Goal: Find specific page/section: Find specific page/section

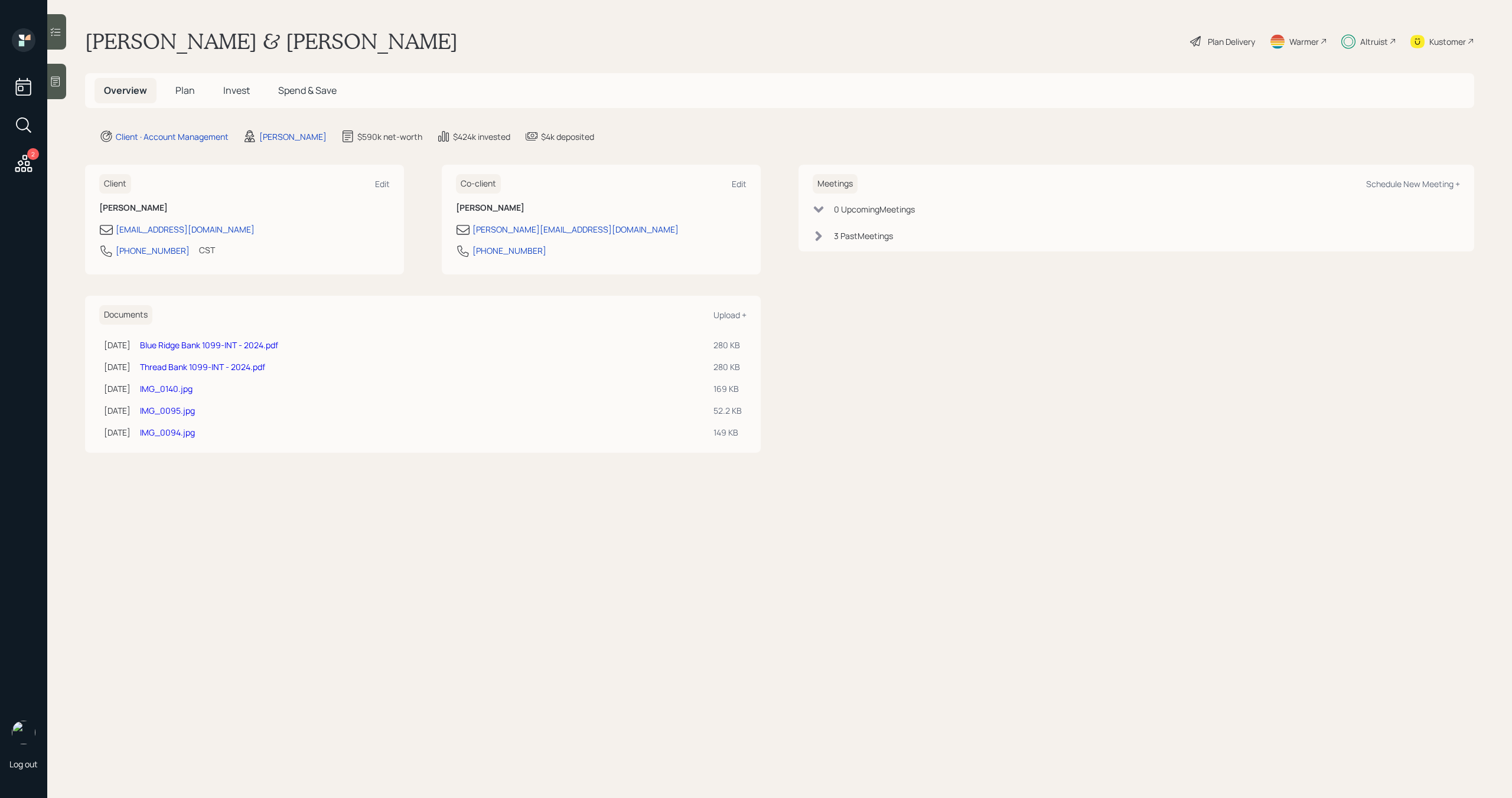
click at [1372, 47] on div "Altruist" at bounding box center [1374, 41] width 28 height 12
